Goal: Transaction & Acquisition: Book appointment/travel/reservation

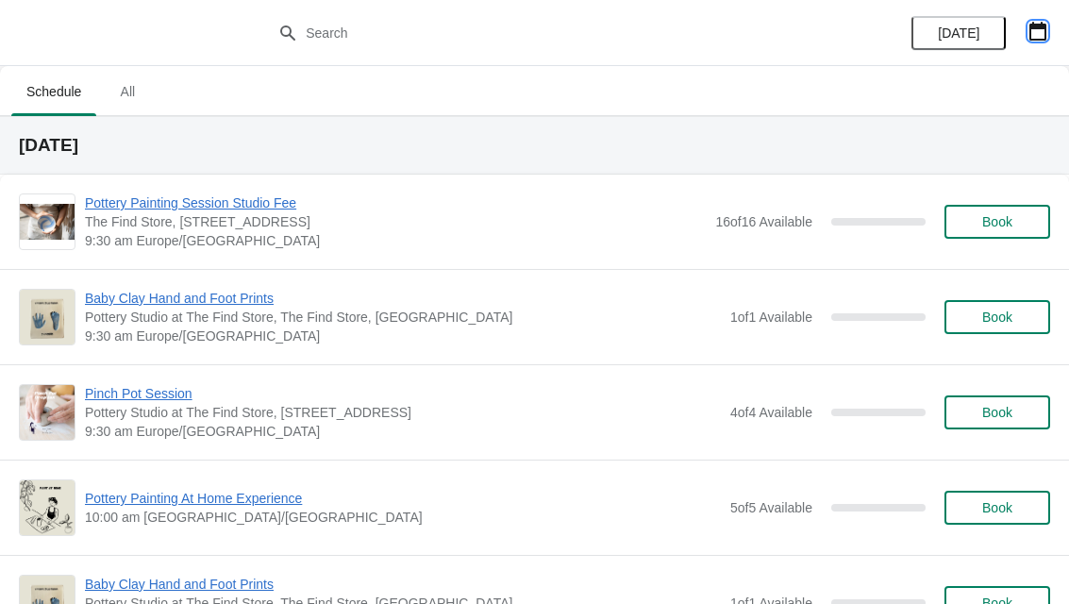
click at [1051, 31] on button "button" at bounding box center [1038, 31] width 34 height 34
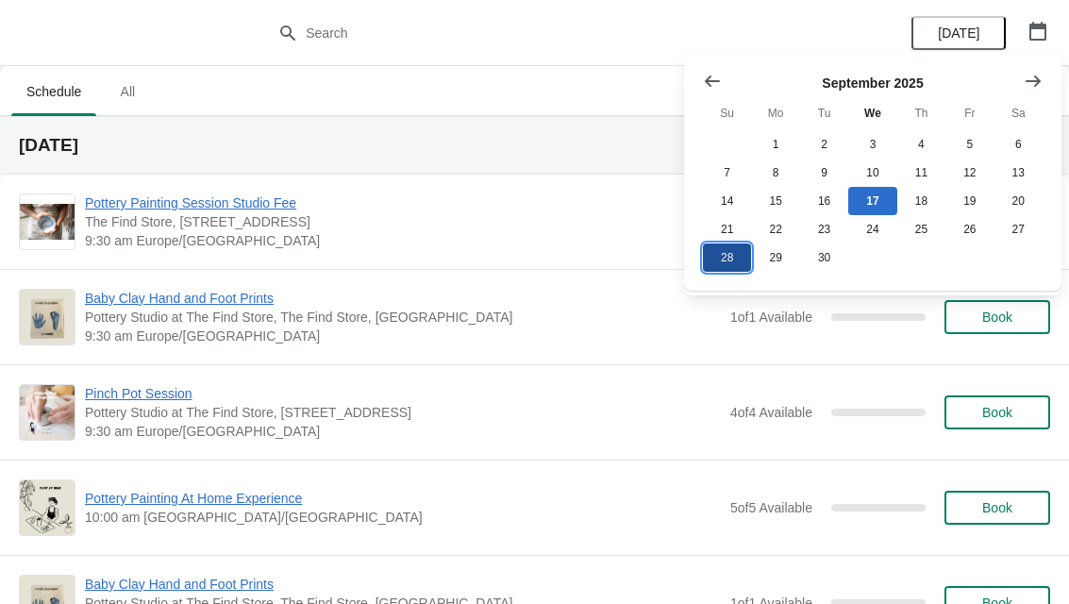
click at [731, 266] on button "28" at bounding box center [727, 257] width 48 height 28
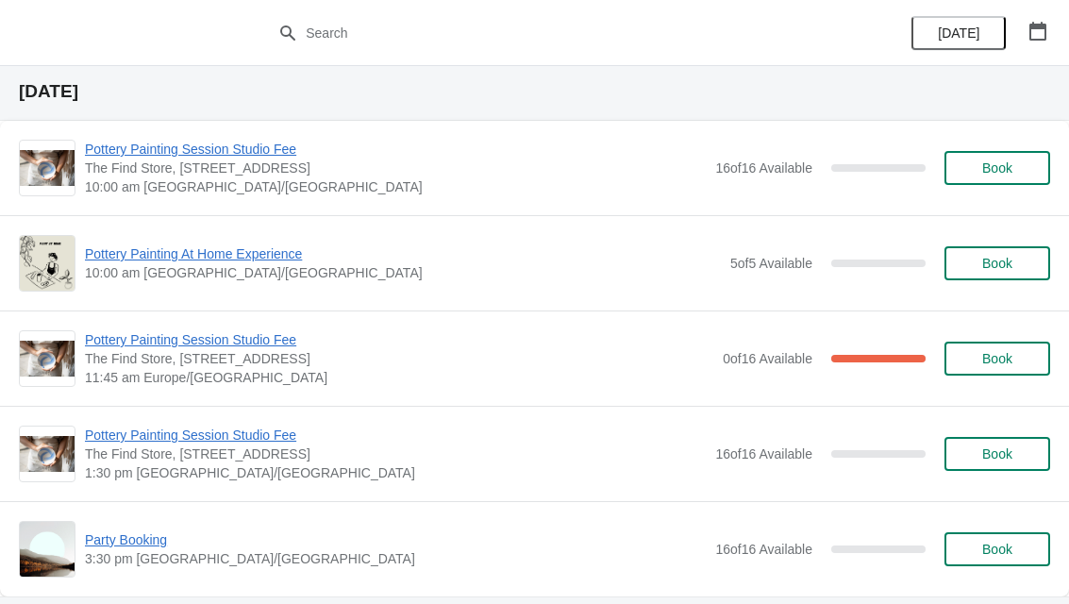
scroll to position [114, 0]
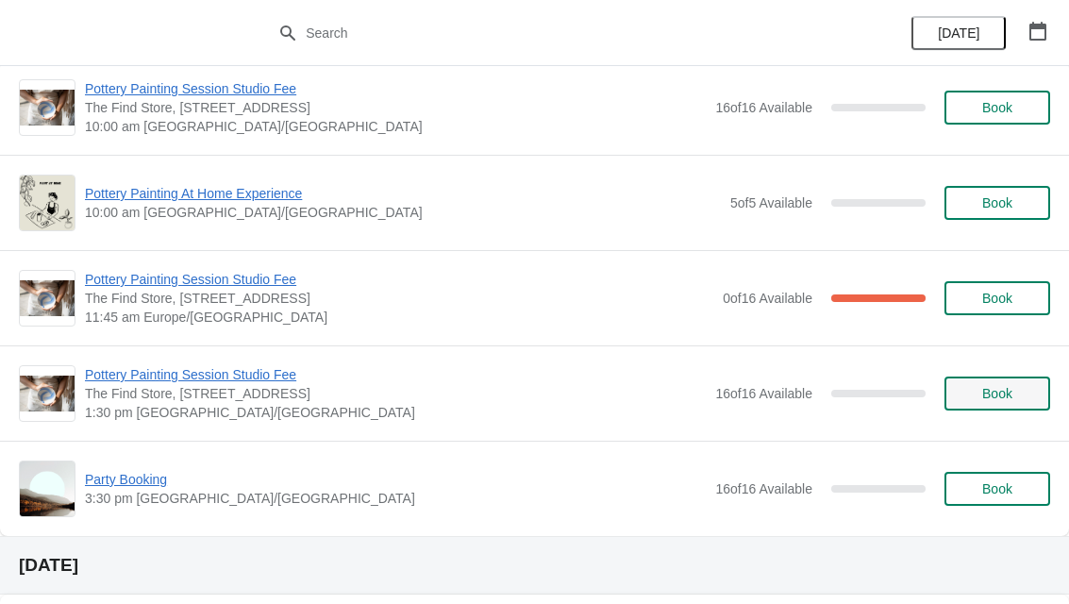
click at [1011, 395] on span "Book" at bounding box center [997, 393] width 30 height 15
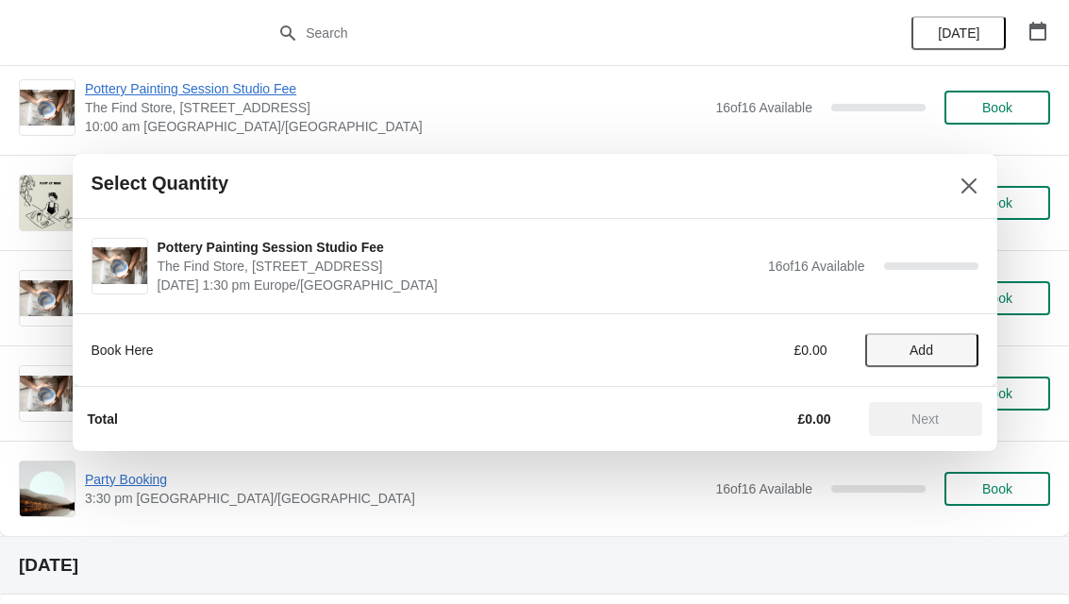
click at [934, 347] on span "Add" at bounding box center [921, 350] width 79 height 15
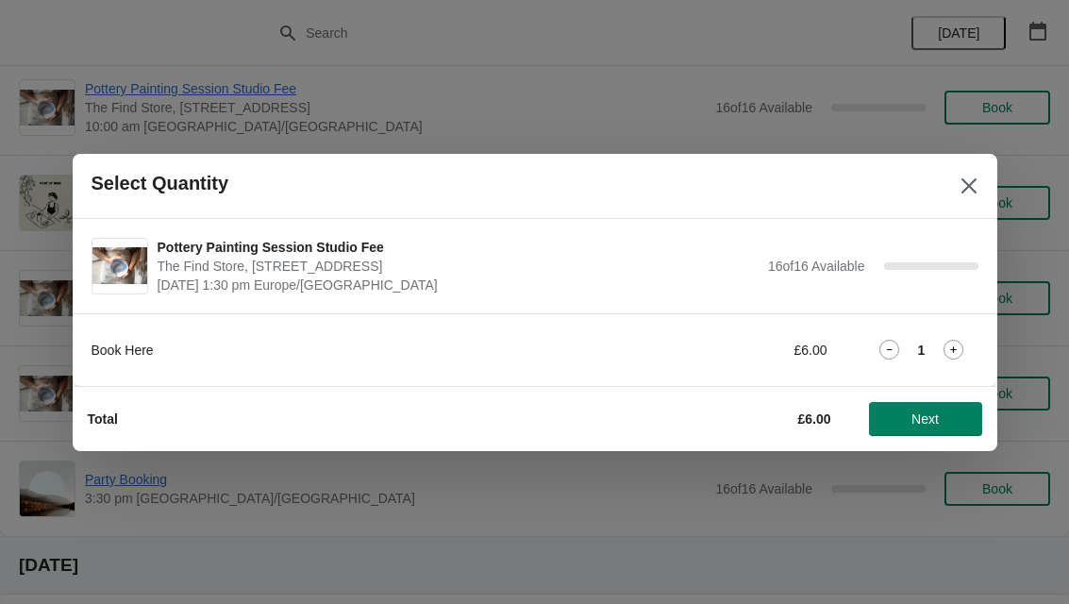
click at [961, 345] on icon at bounding box center [954, 350] width 20 height 20
click at [960, 346] on icon at bounding box center [954, 350] width 20 height 20
click at [952, 415] on span "Next" at bounding box center [925, 418] width 83 height 15
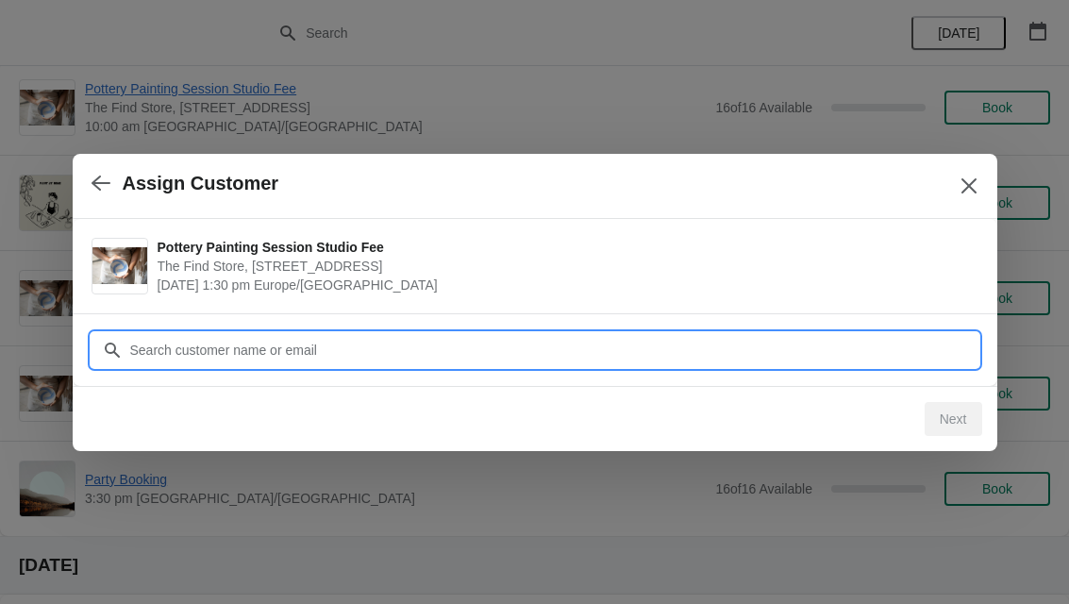
click at [428, 353] on input "Customer" at bounding box center [553, 350] width 849 height 34
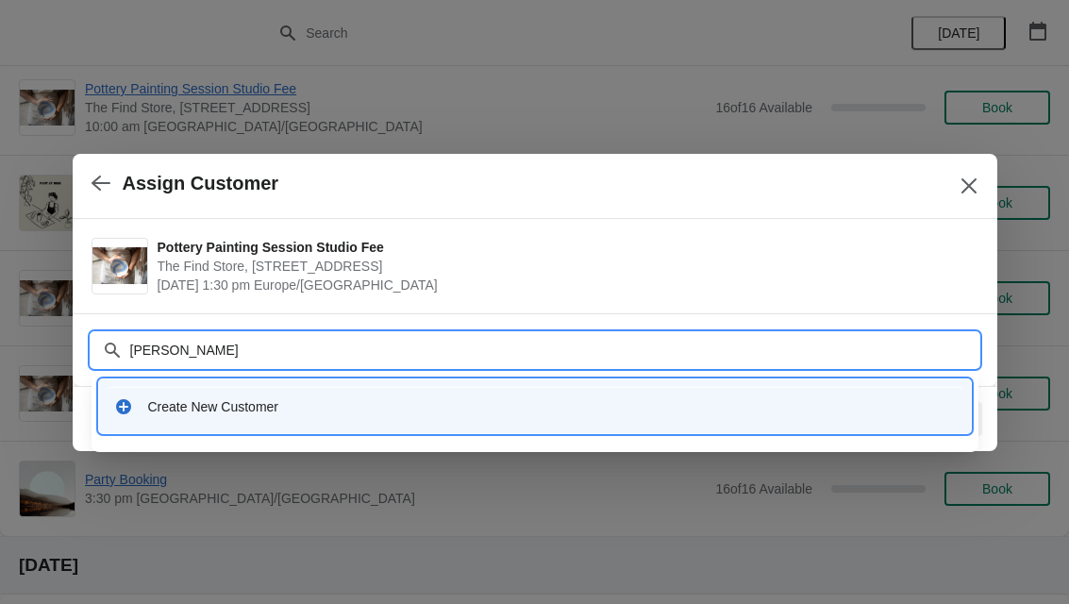
type input "[PERSON_NAME]"
click at [328, 410] on div "Create New Customer" at bounding box center [552, 406] width 808 height 19
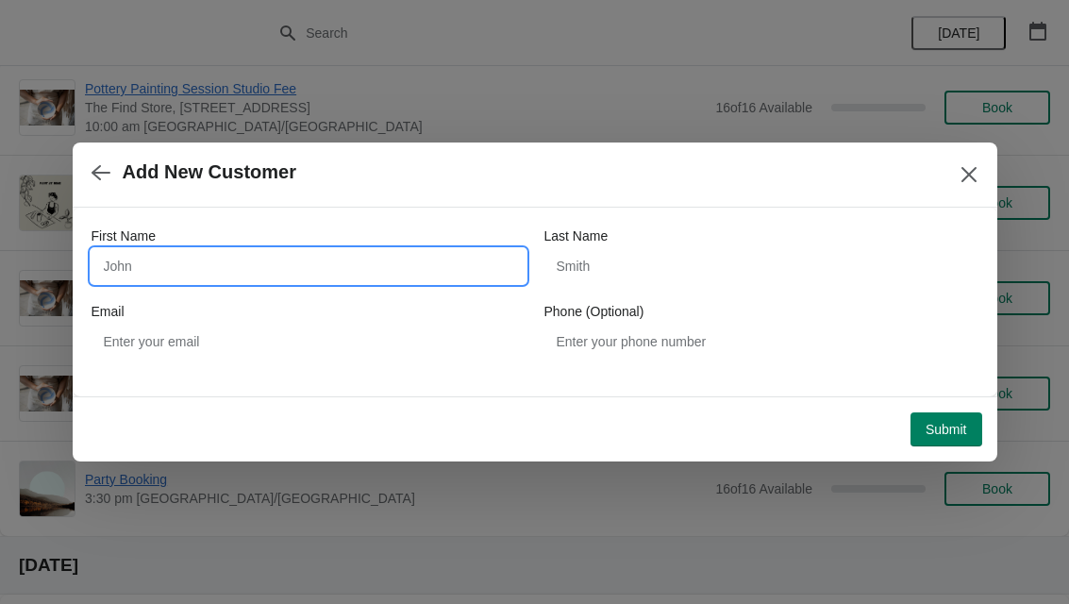
click at [351, 274] on input "First Name" at bounding box center [309, 266] width 434 height 34
type input "[PERSON_NAME]"
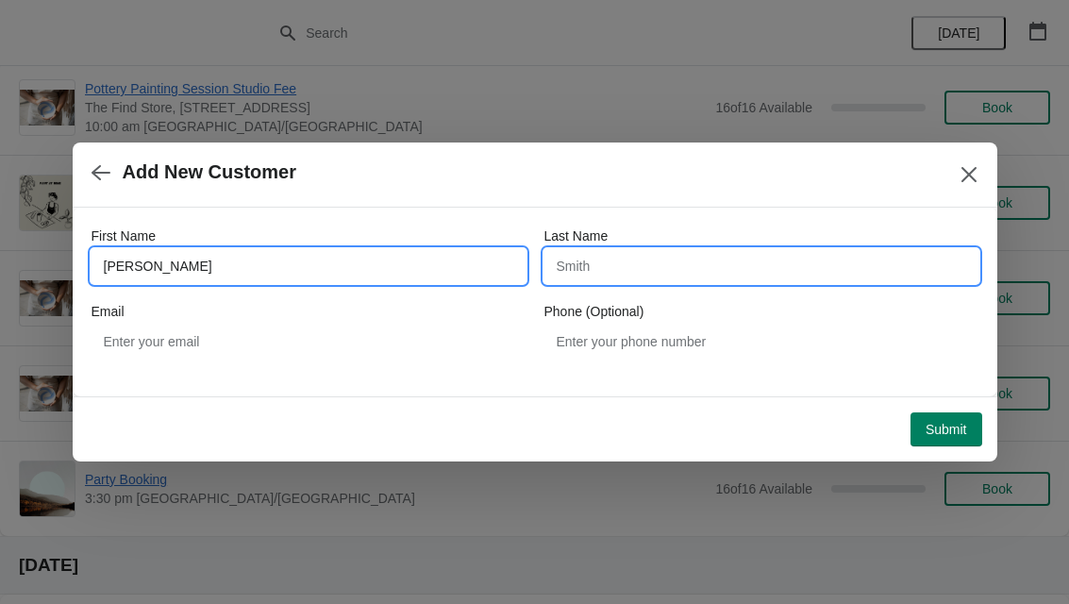
click at [701, 259] on input "Last Name" at bounding box center [761, 266] width 434 height 34
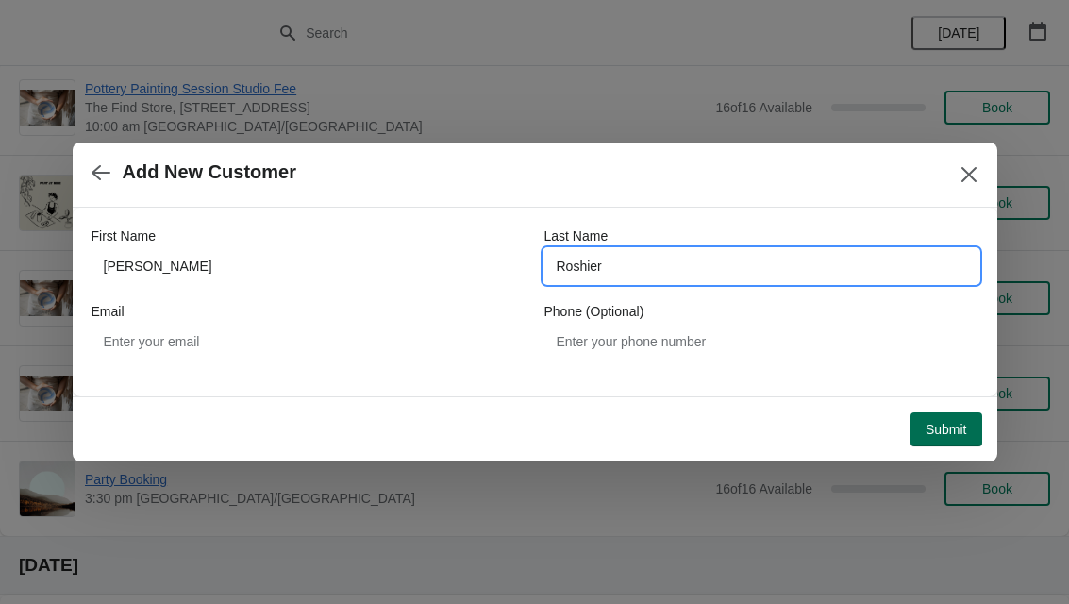
type input "Roshier"
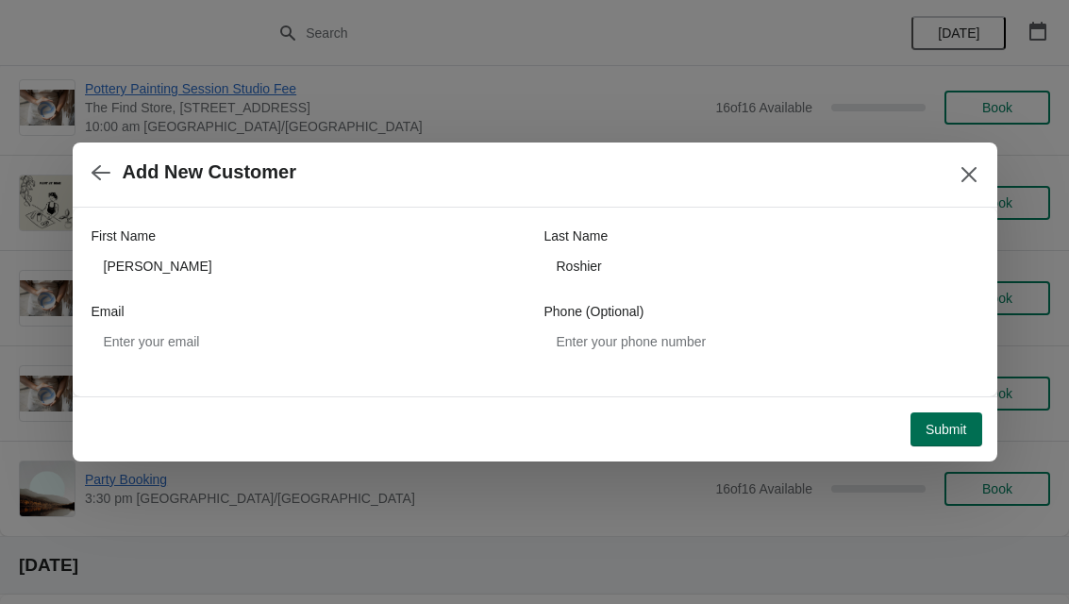
click at [949, 432] on span "Submit" at bounding box center [947, 429] width 42 height 15
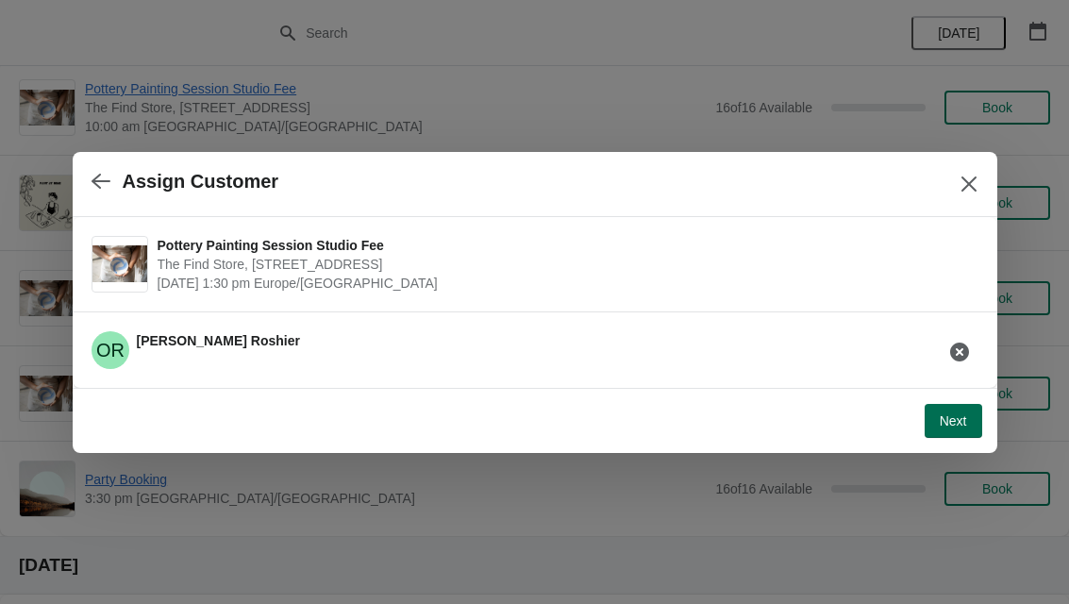
click at [942, 420] on span "Next" at bounding box center [953, 420] width 27 height 15
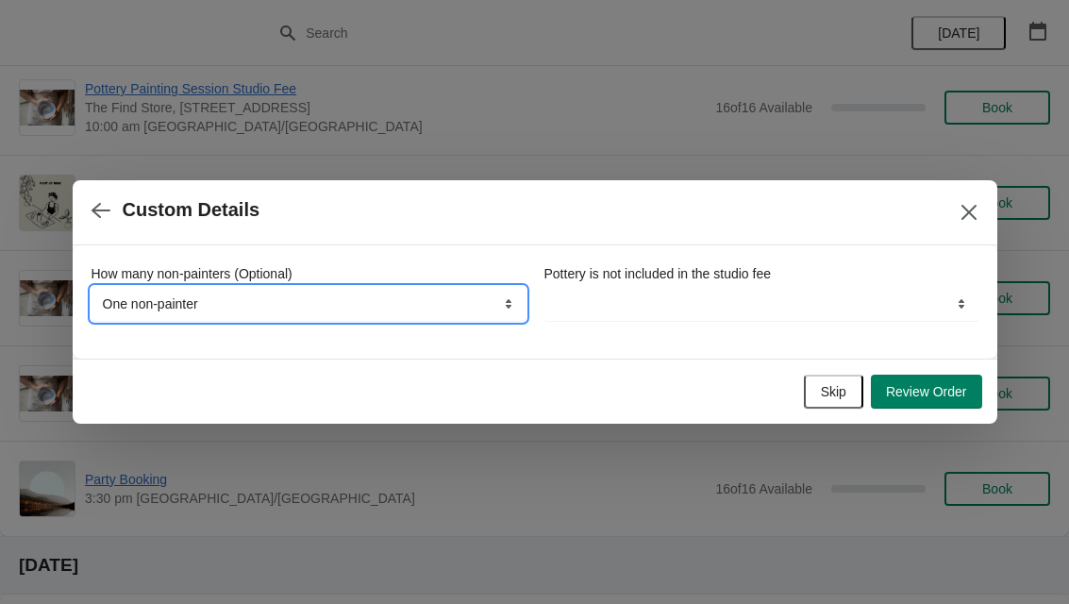
click at [494, 308] on select "None, we're all painting One non-painter Two non-painters" at bounding box center [309, 304] width 434 height 34
select select "Two non-painters"
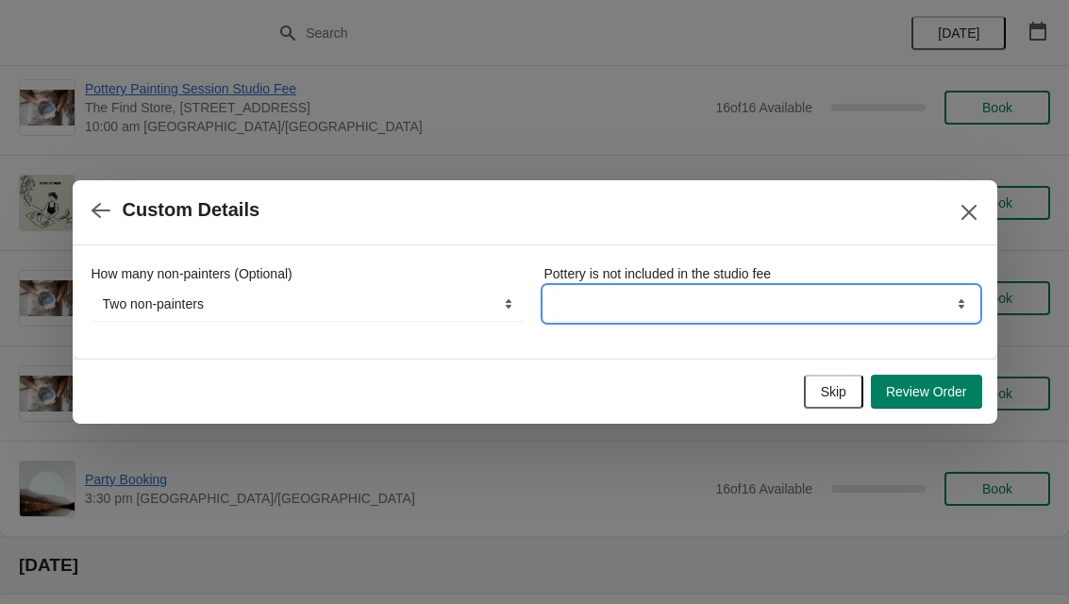
click at [772, 309] on select "By continuing your booking you understand this" at bounding box center [761, 304] width 434 height 34
select select "By continuing your booking you understand this"
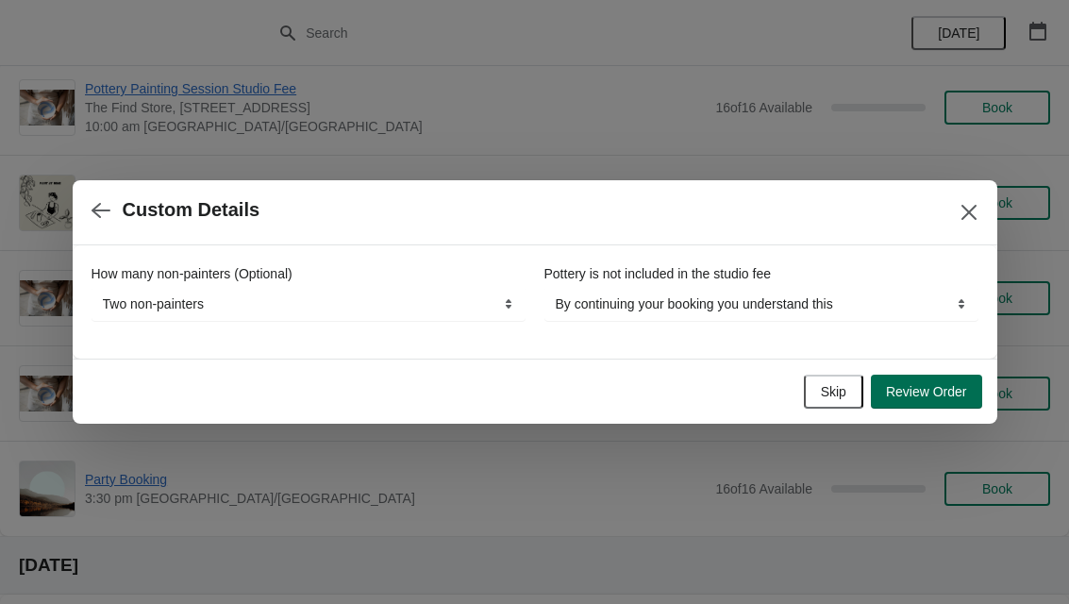
click at [930, 387] on span "Review Order" at bounding box center [926, 391] width 81 height 15
